Goal: Information Seeking & Learning: Learn about a topic

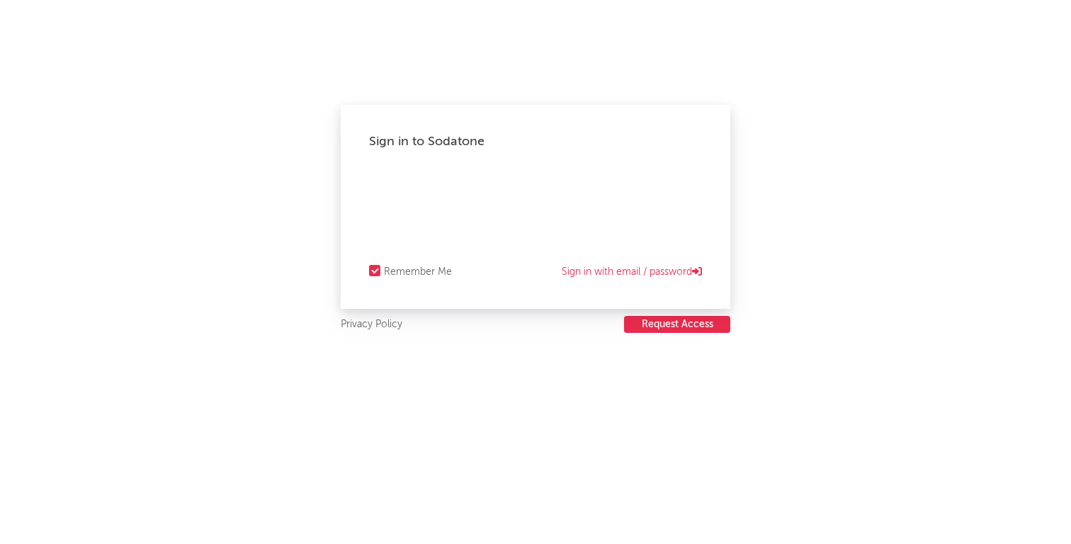
select select "recorded_music"
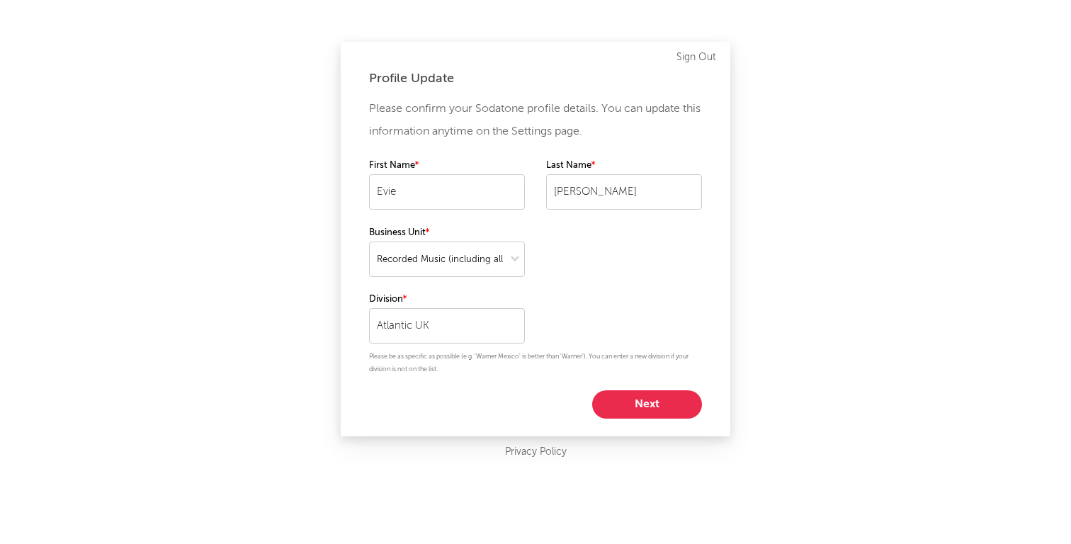
click at [632, 404] on button "Next" at bounding box center [647, 404] width 110 height 28
select select "marketing"
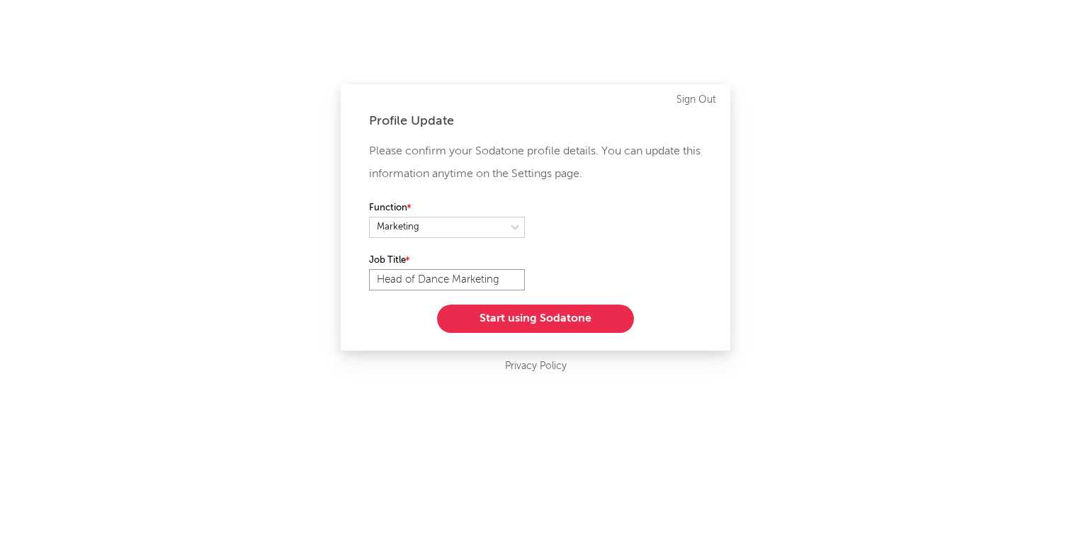
drag, startPoint x: 453, startPoint y: 277, endPoint x: 417, endPoint y: 278, distance: 36.1
click at [417, 278] on input "Head of Dance Marketing" at bounding box center [447, 279] width 156 height 21
type input "Head of Marketing"
click at [542, 324] on button "Start using Sodatone" at bounding box center [535, 318] width 197 height 28
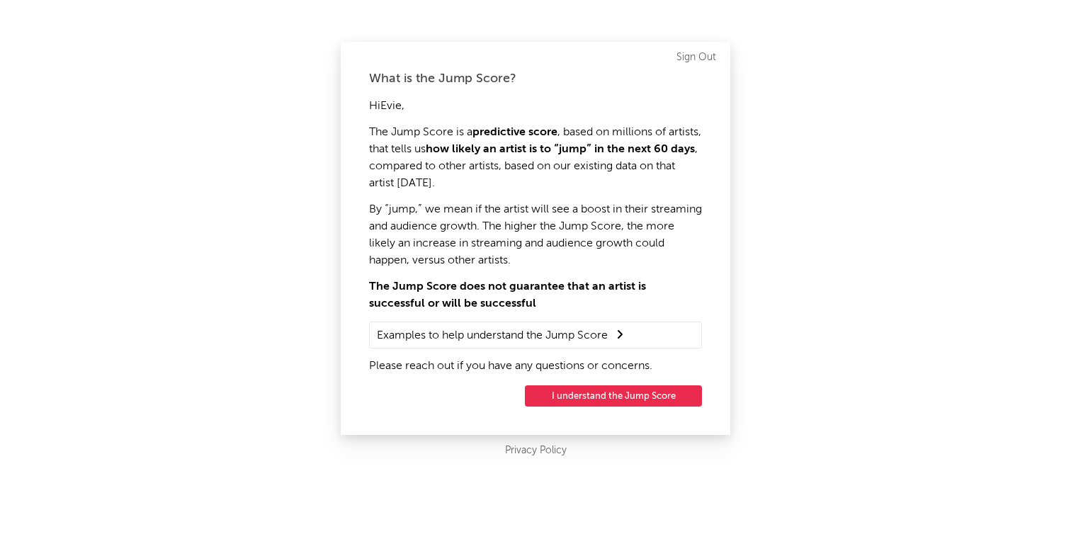
click at [617, 396] on button "I understand the Jump Score" at bounding box center [613, 395] width 177 height 21
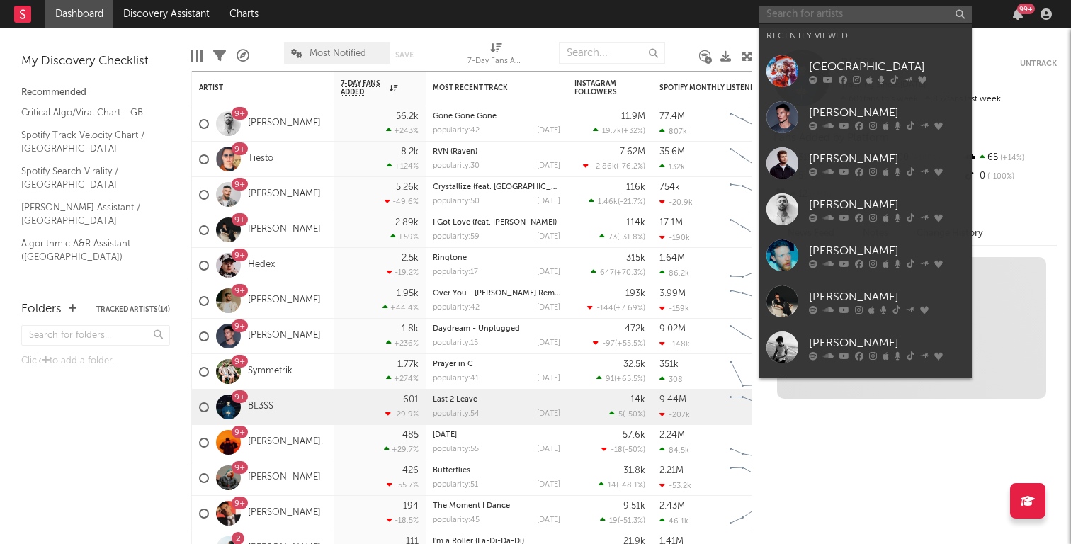
click at [806, 8] on input "text" at bounding box center [865, 15] width 212 height 18
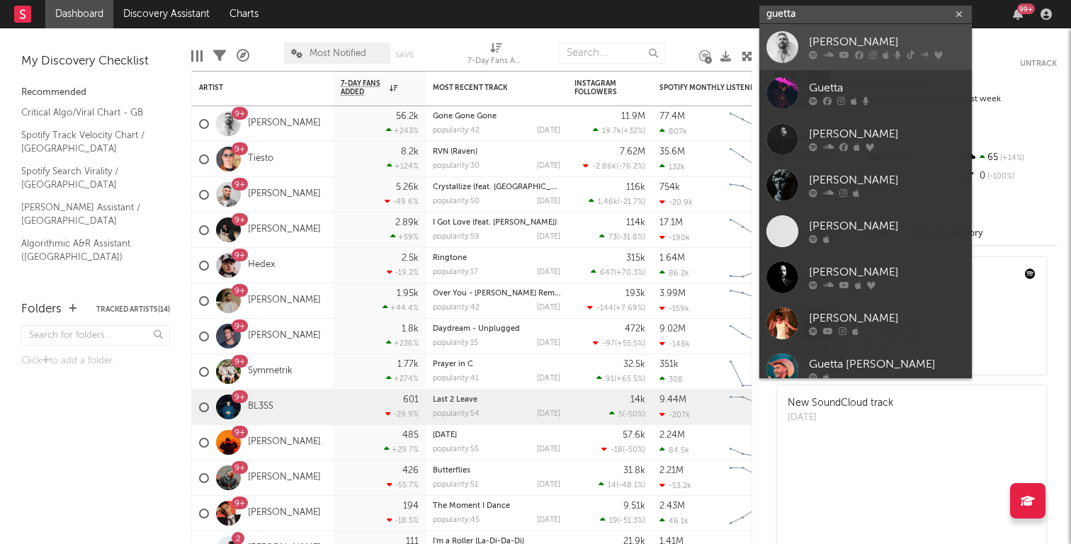
type input "guetta"
click at [828, 42] on div "[PERSON_NAME]" at bounding box center [887, 42] width 156 height 17
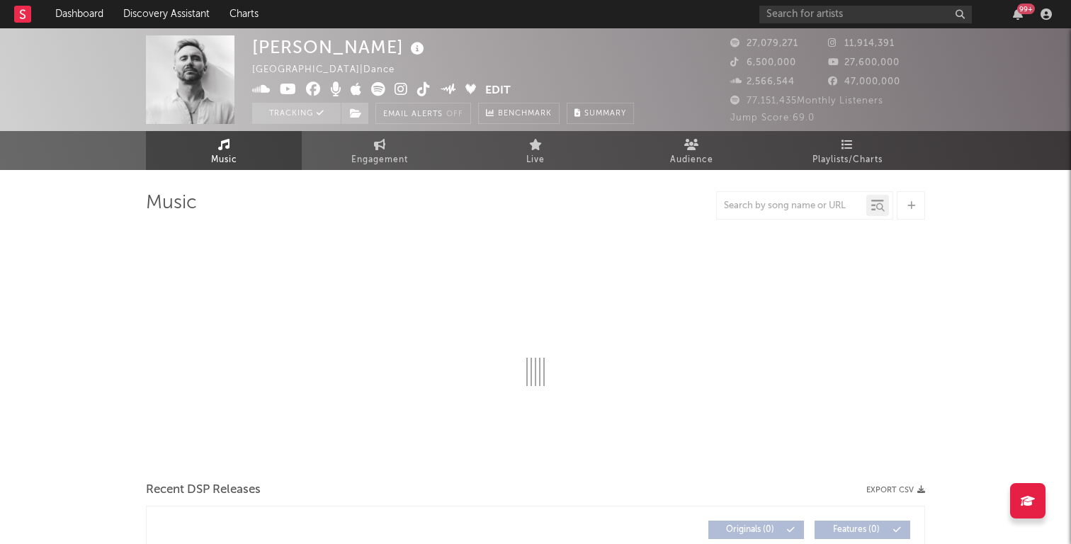
select select "6m"
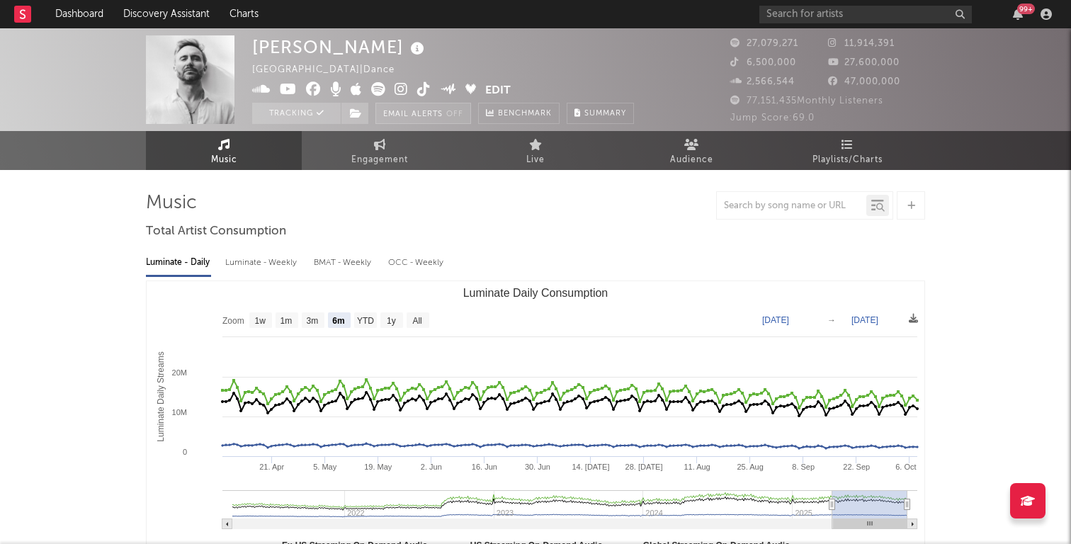
click at [421, 106] on button "Email Alerts Off" at bounding box center [423, 113] width 96 height 21
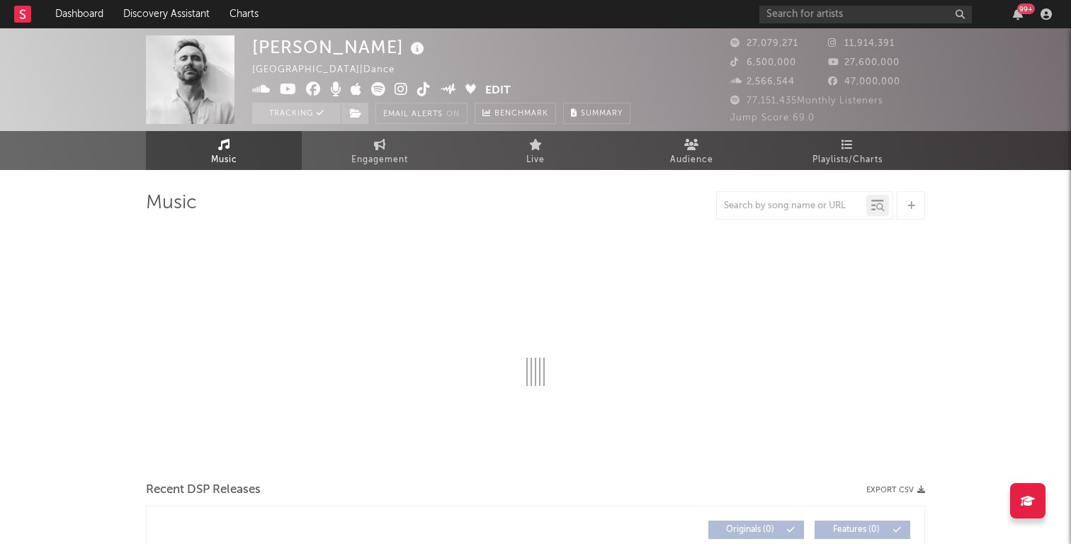
select select "6m"
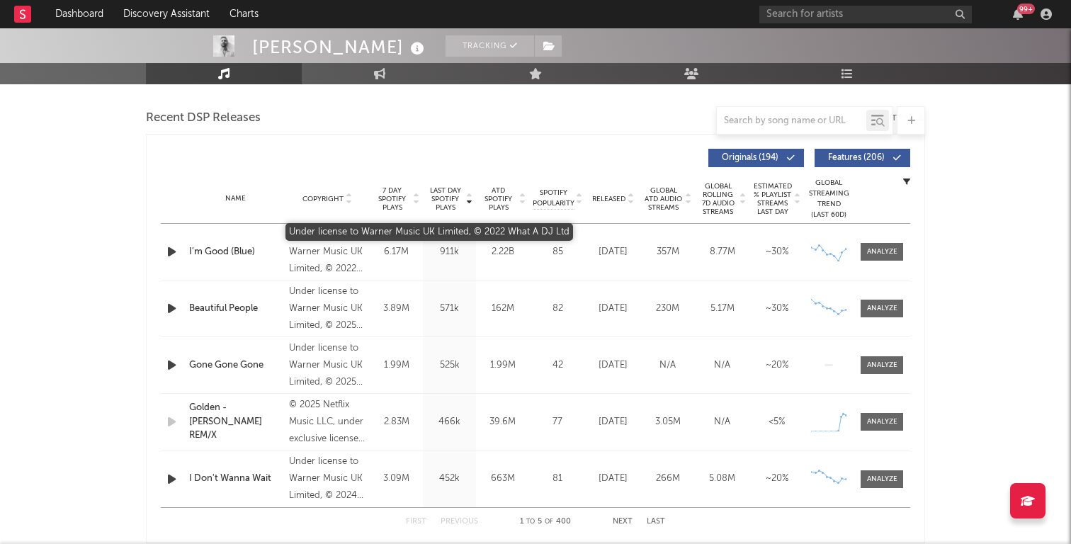
scroll to position [485, 0]
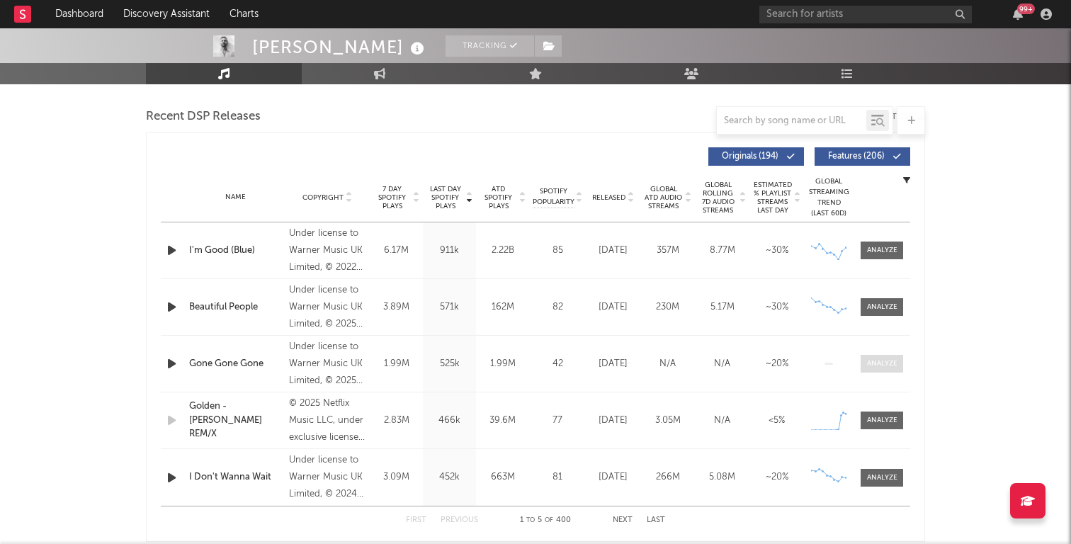
click at [878, 368] on div at bounding box center [882, 363] width 30 height 11
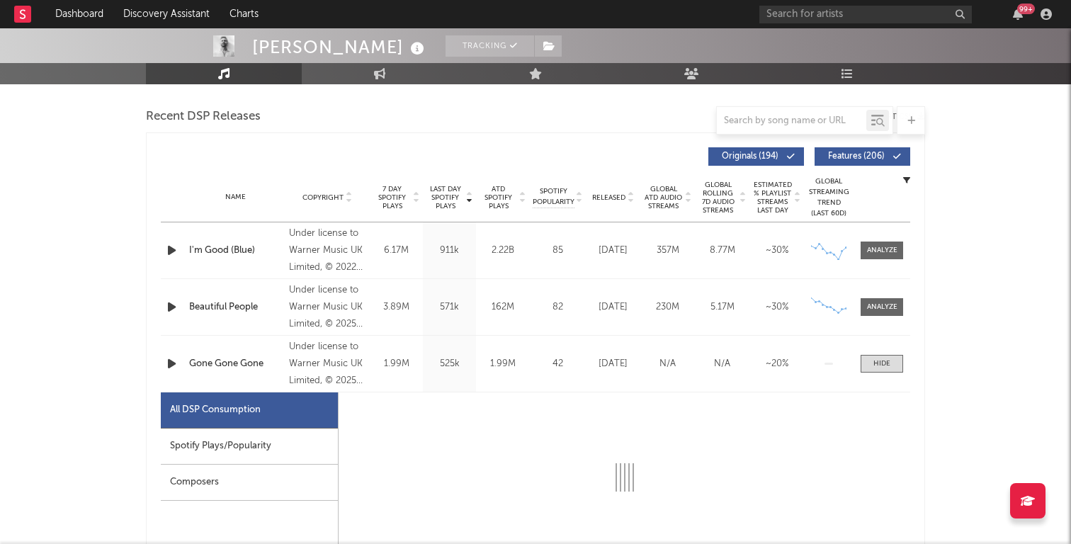
select select "1w"
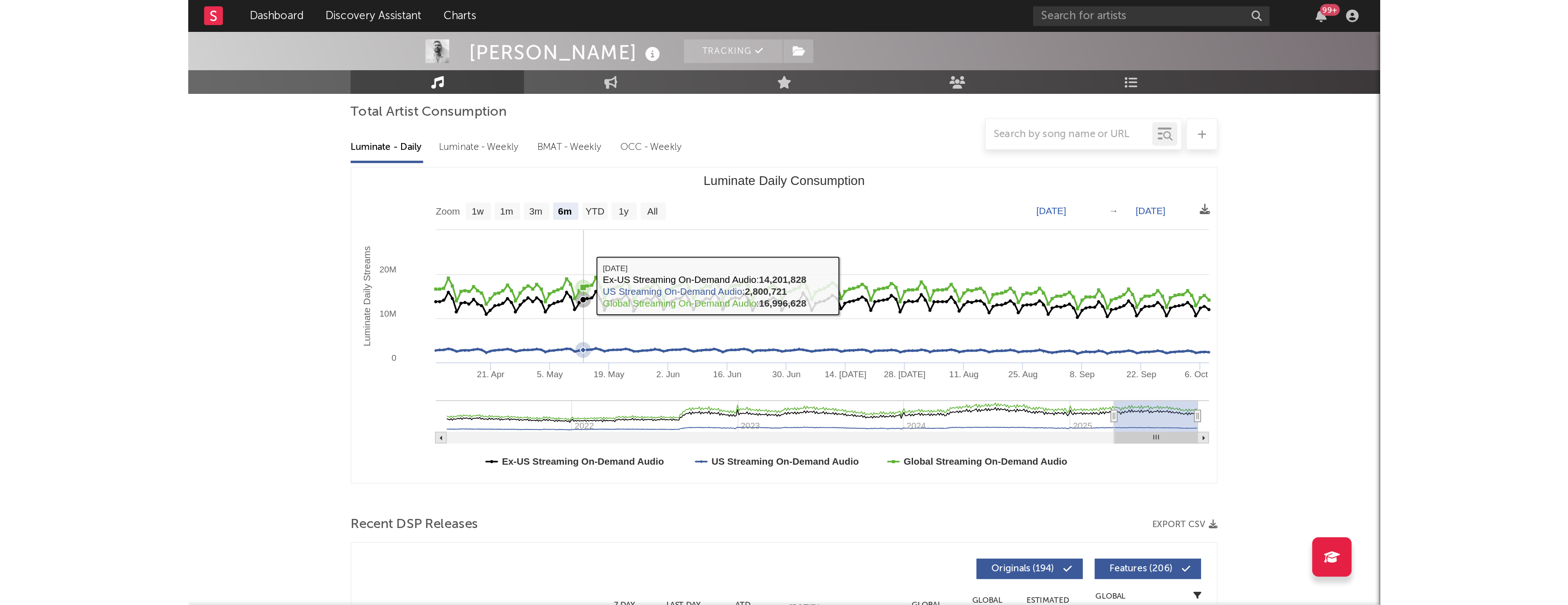
scroll to position [0, 0]
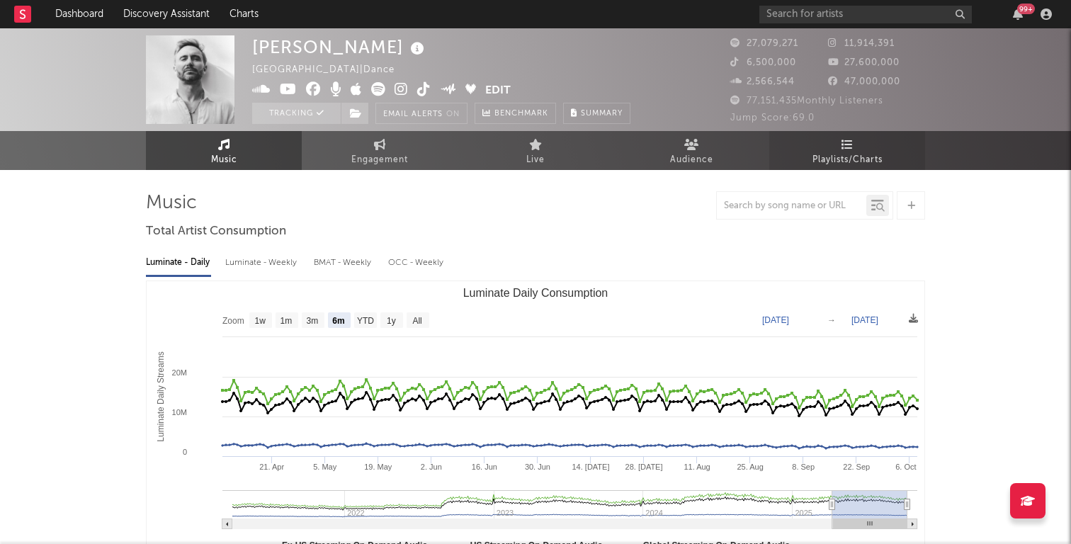
click at [864, 156] on span "Playlists/Charts" at bounding box center [847, 160] width 70 height 17
